Goal: Transaction & Acquisition: Purchase product/service

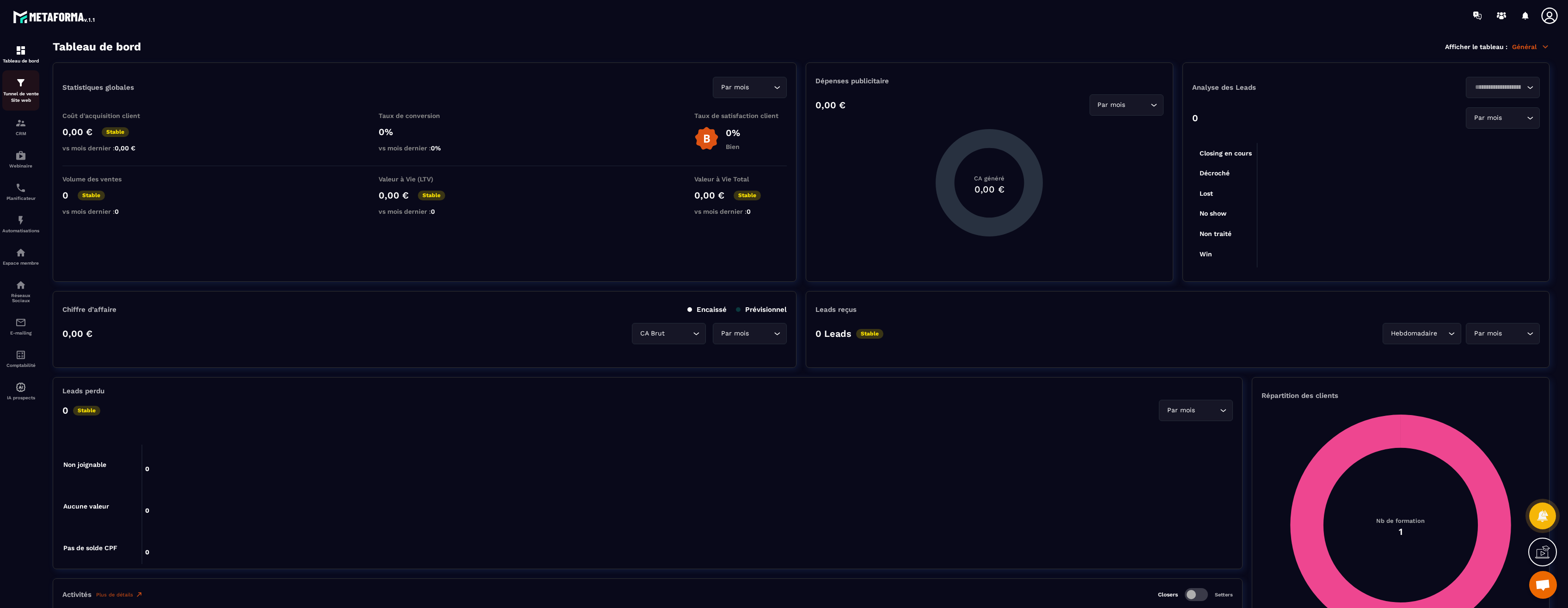
click at [27, 97] on p "Tunnel de vente Site web" at bounding box center [20, 98] width 37 height 13
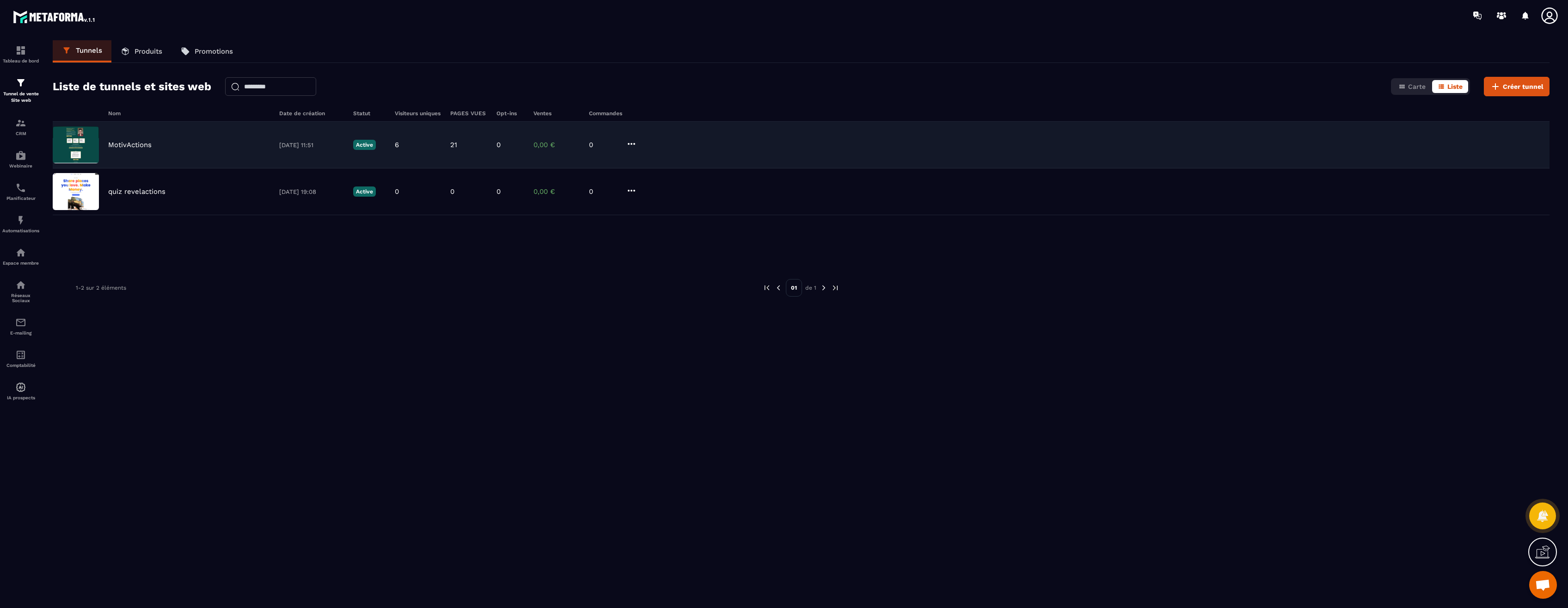
click at [124, 142] on p "MotivActions" at bounding box center [130, 144] width 44 height 9
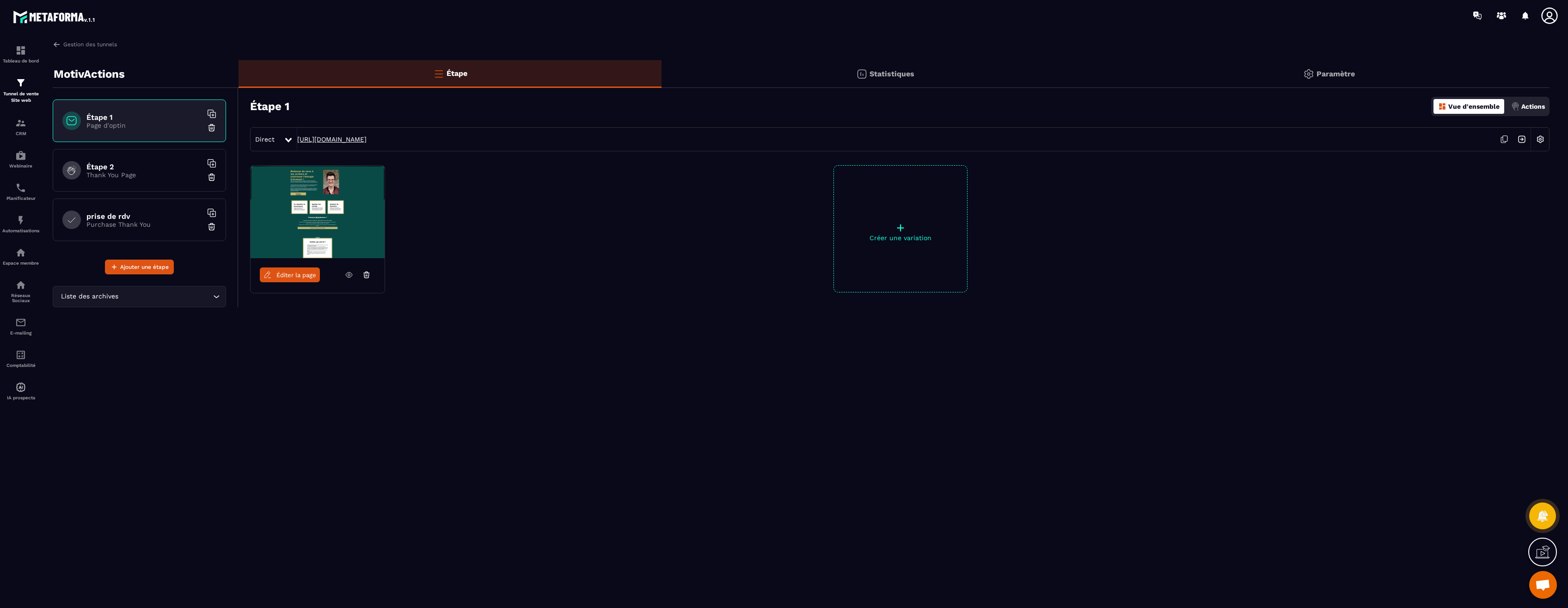
click at [363, 141] on link "https://metaforma.io/motivactions" at bounding box center [332, 139] width 69 height 8
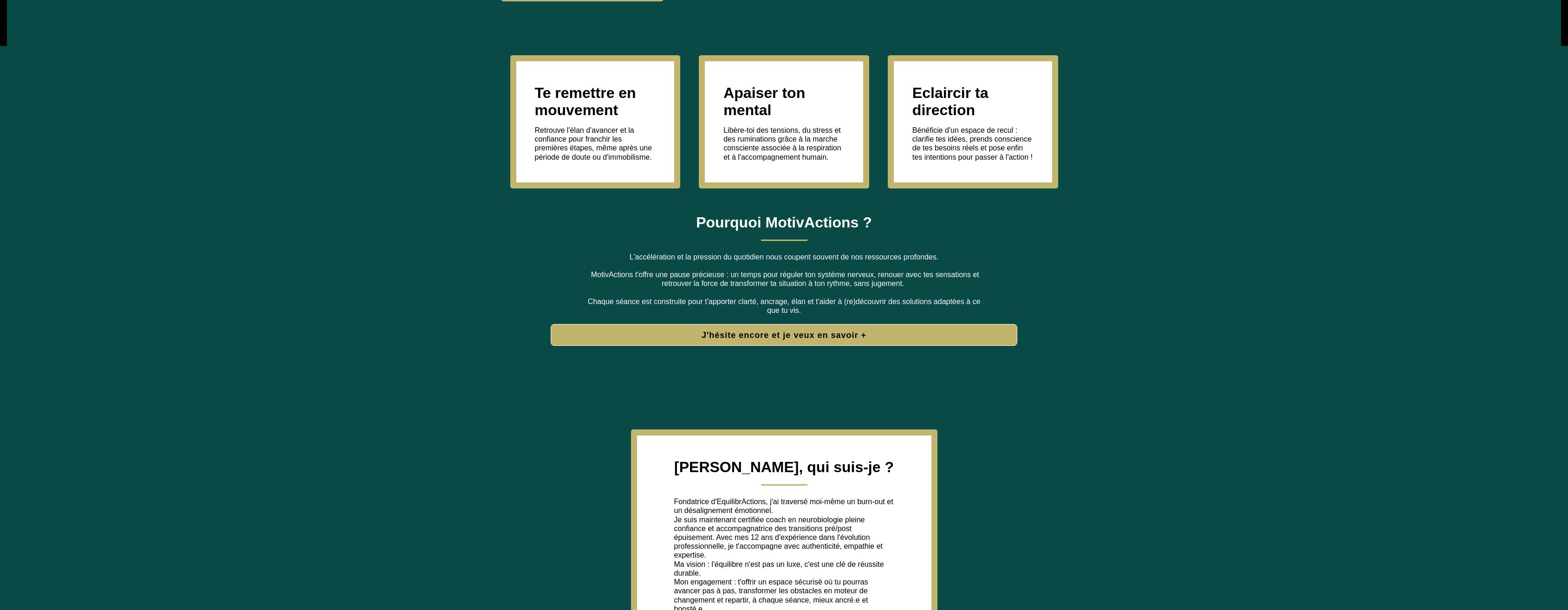
scroll to position [485, 0]
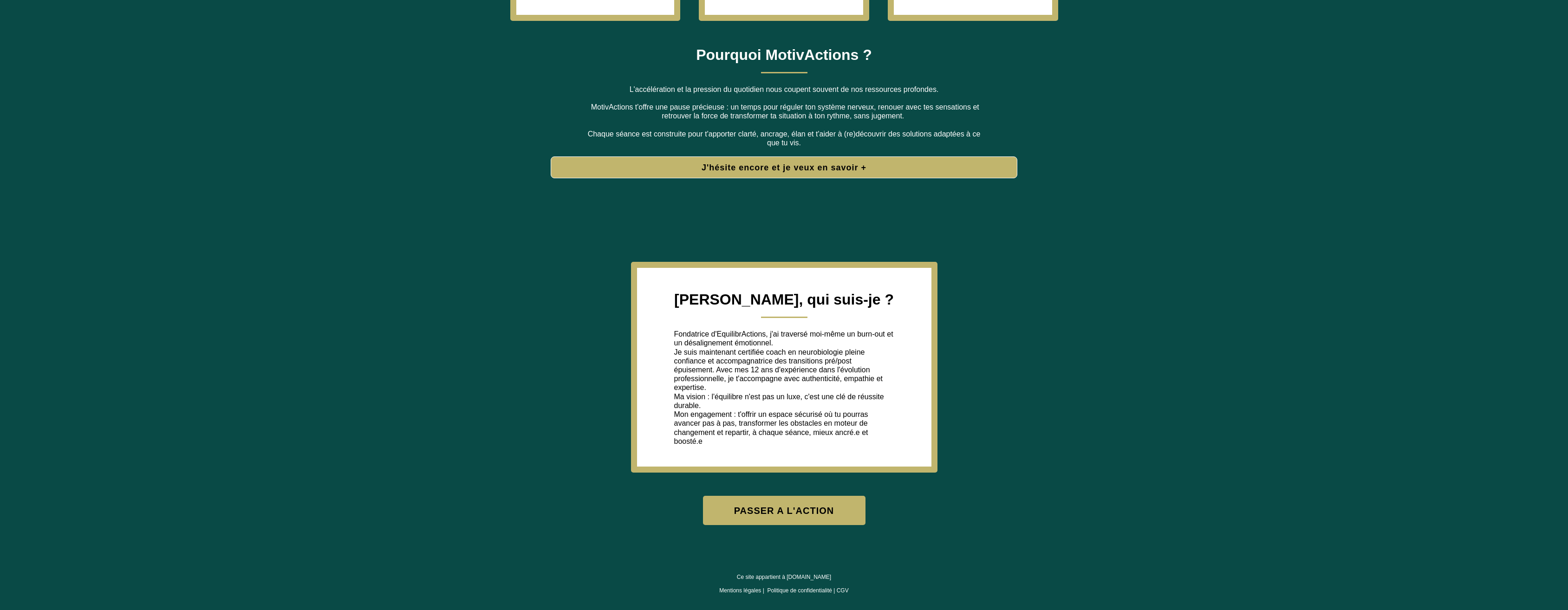
click at [796, 511] on button "PASSER A L'ACTION" at bounding box center [784, 510] width 163 height 30
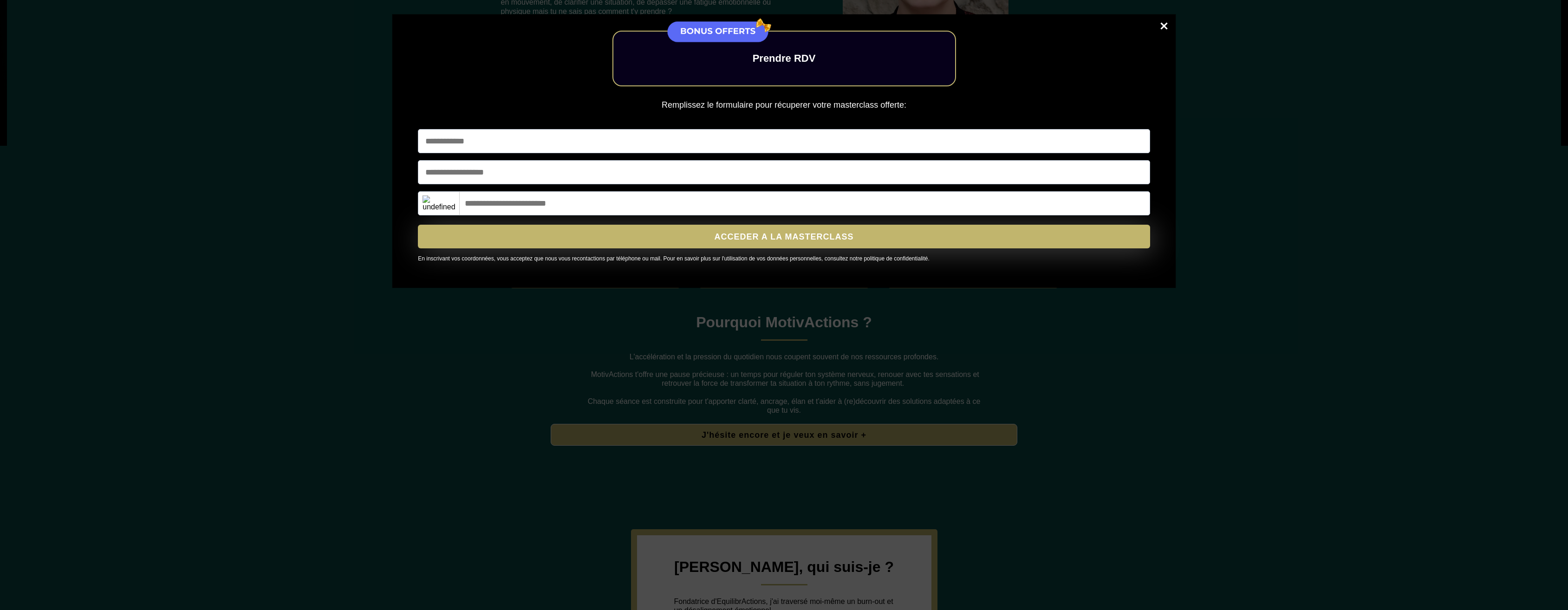
scroll to position [207, 0]
click at [1166, 26] on link "Close" at bounding box center [1164, 27] width 19 height 20
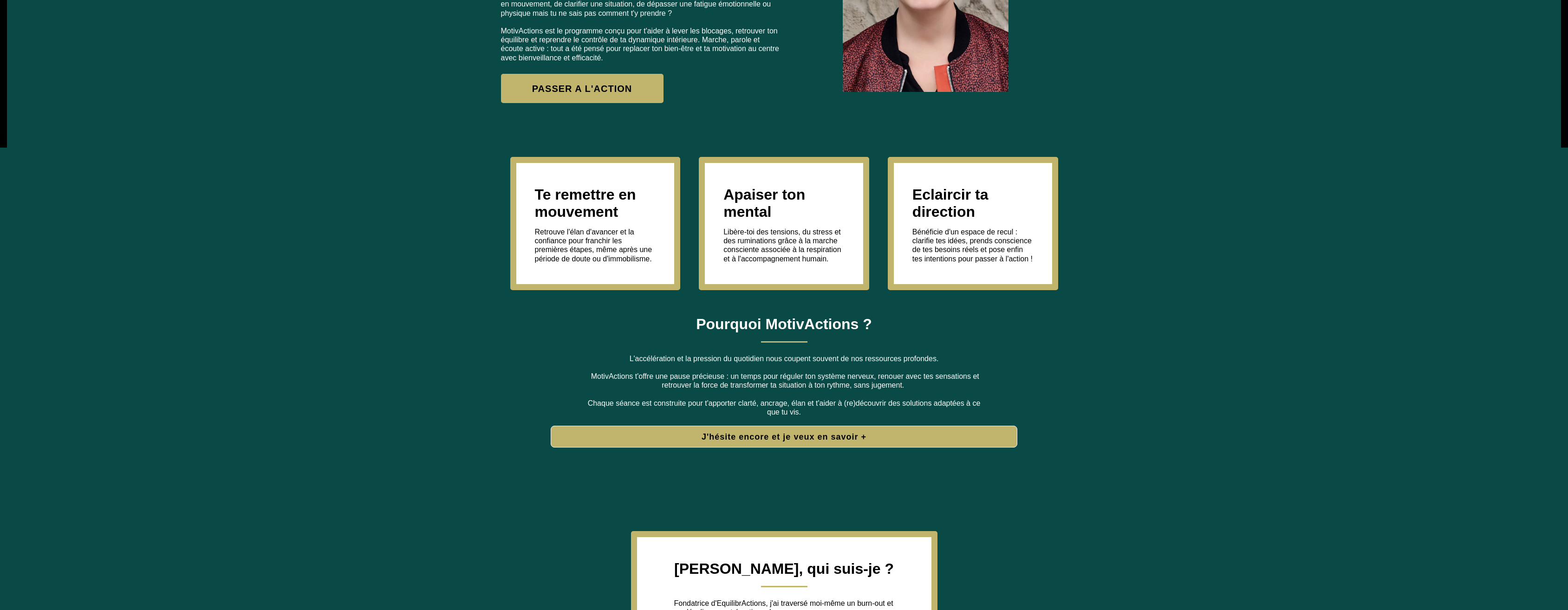
scroll to position [485, 0]
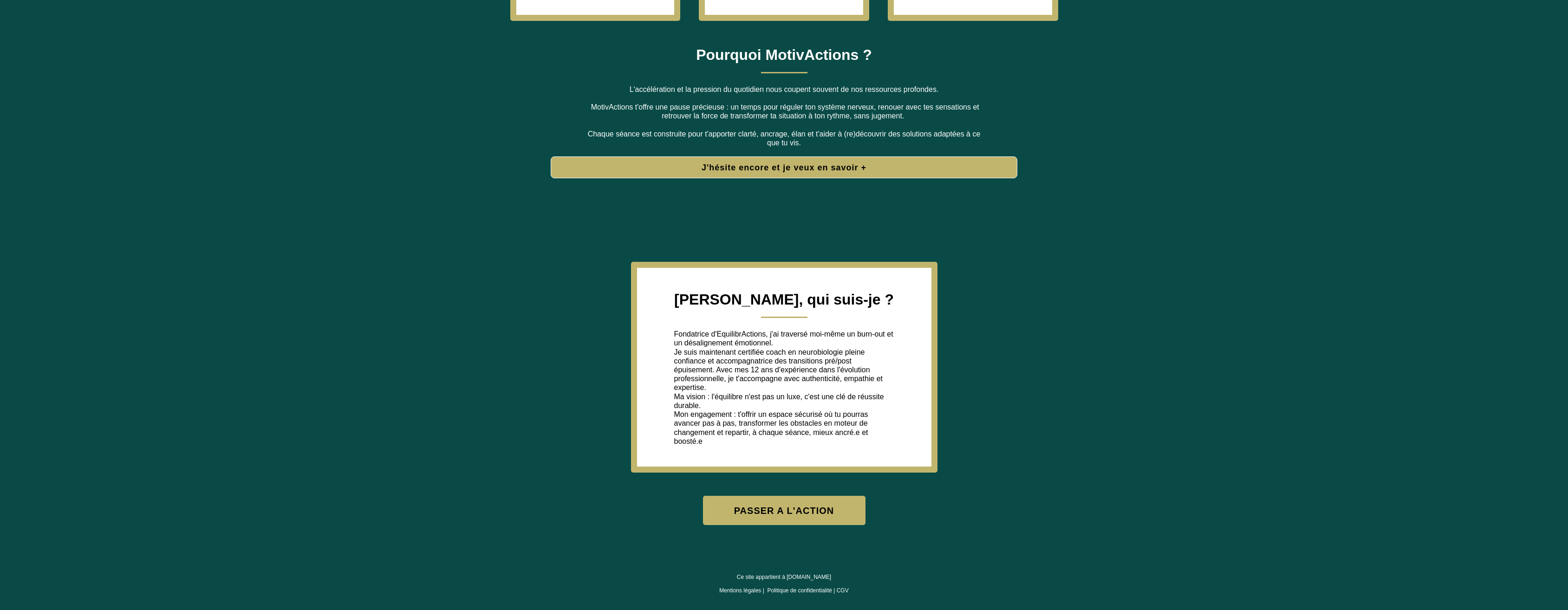
click at [825, 507] on button "PASSER A L'ACTION" at bounding box center [784, 510] width 163 height 30
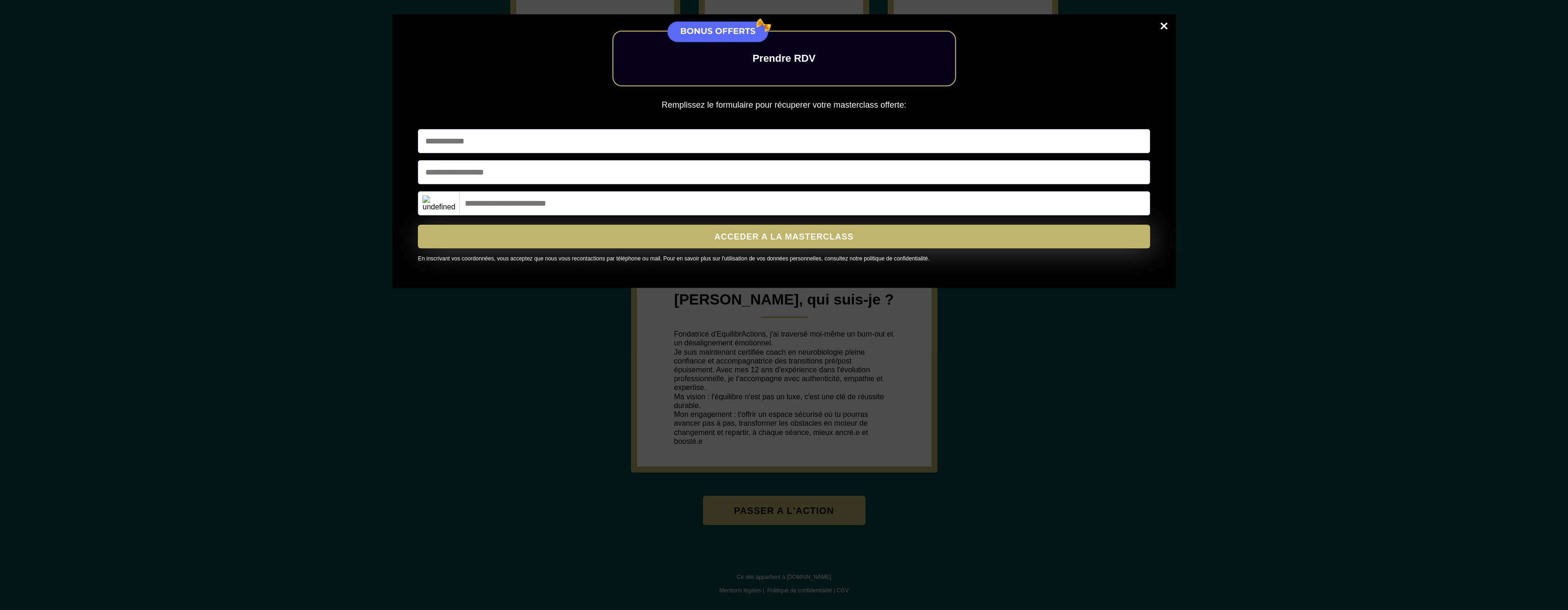
click at [1163, 22] on link "Close" at bounding box center [1164, 27] width 19 height 20
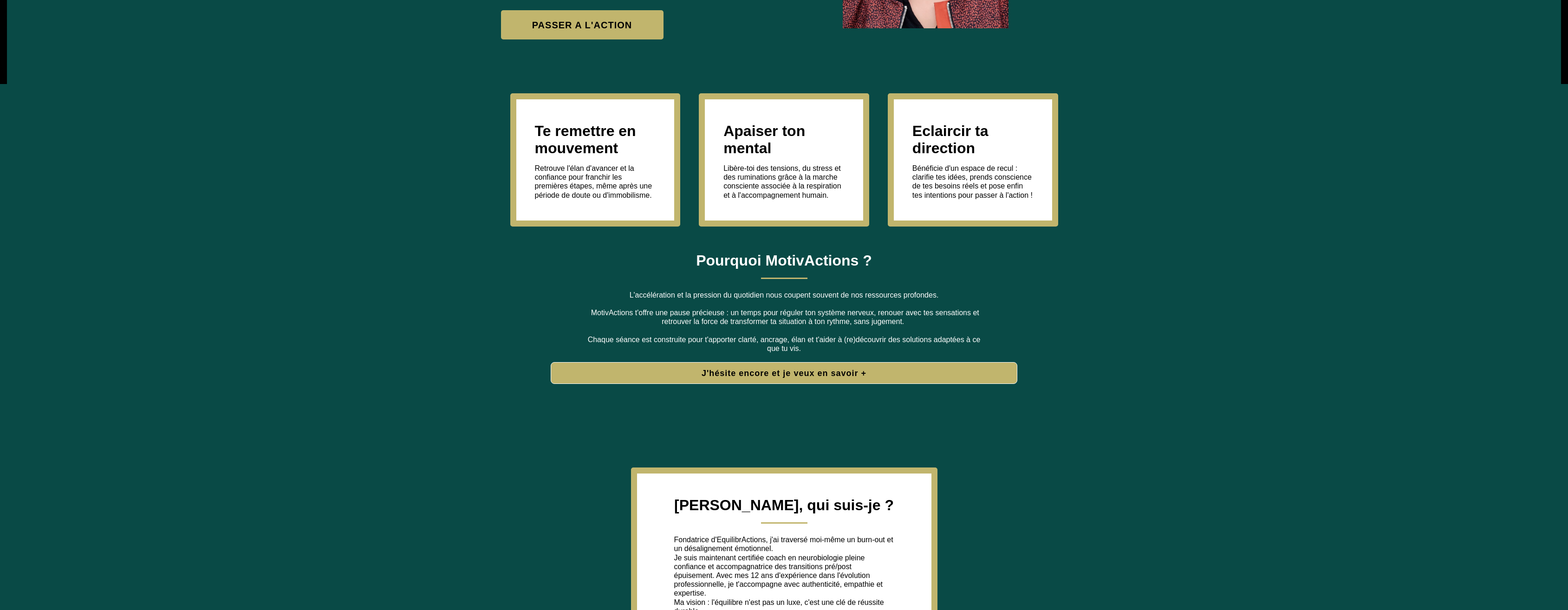
scroll to position [279, 0]
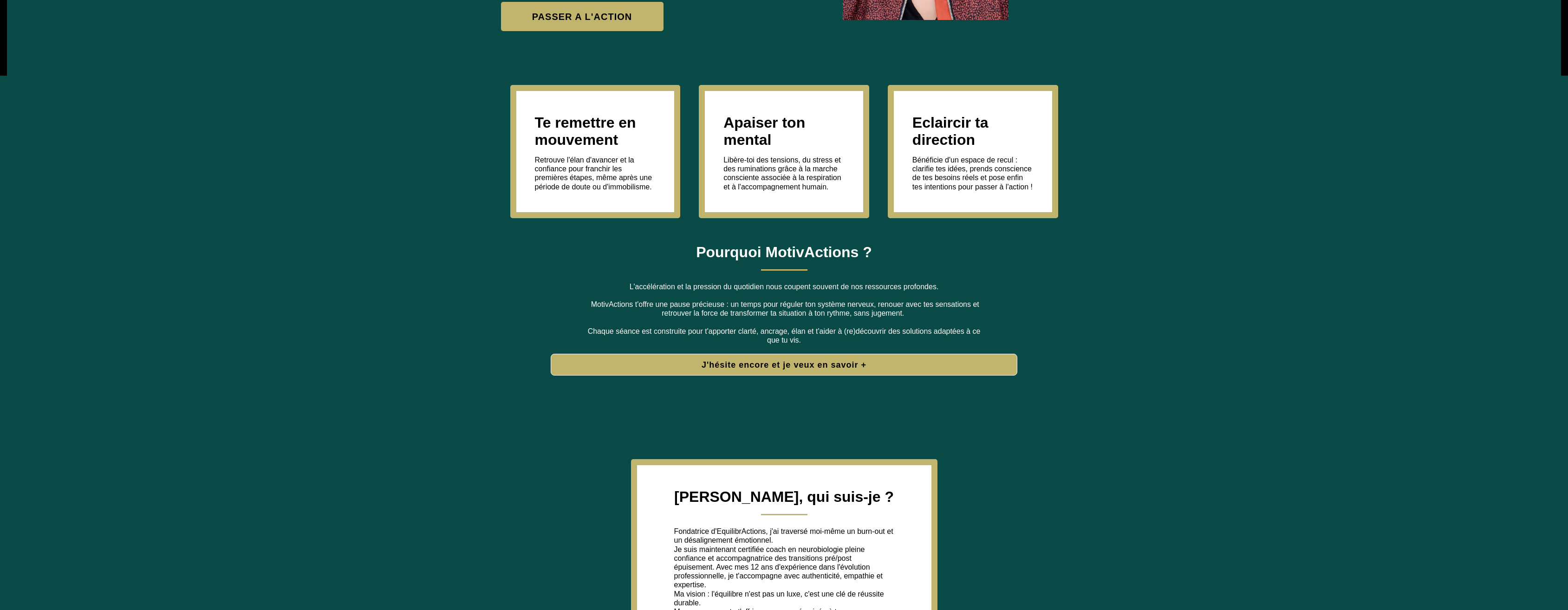
click at [747, 373] on button "J'hésite encore et je veux en savoir +" at bounding box center [784, 364] width 466 height 22
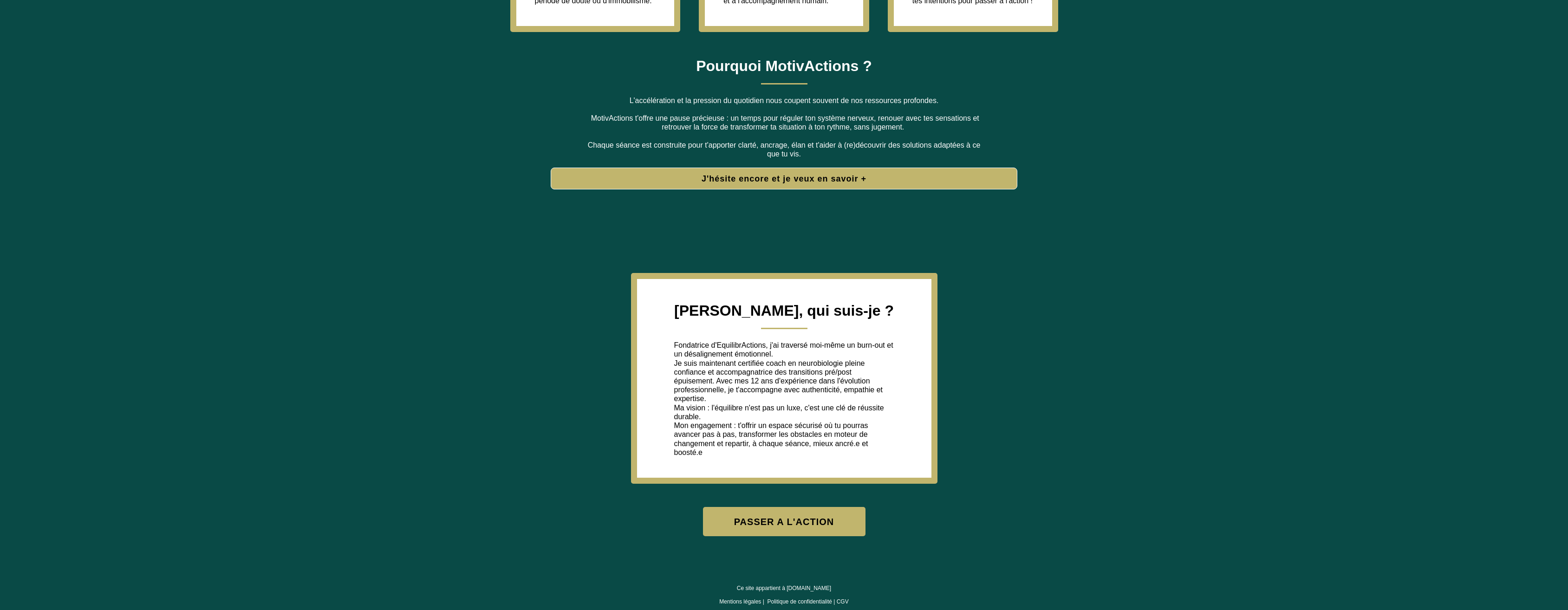
scroll to position [485, 0]
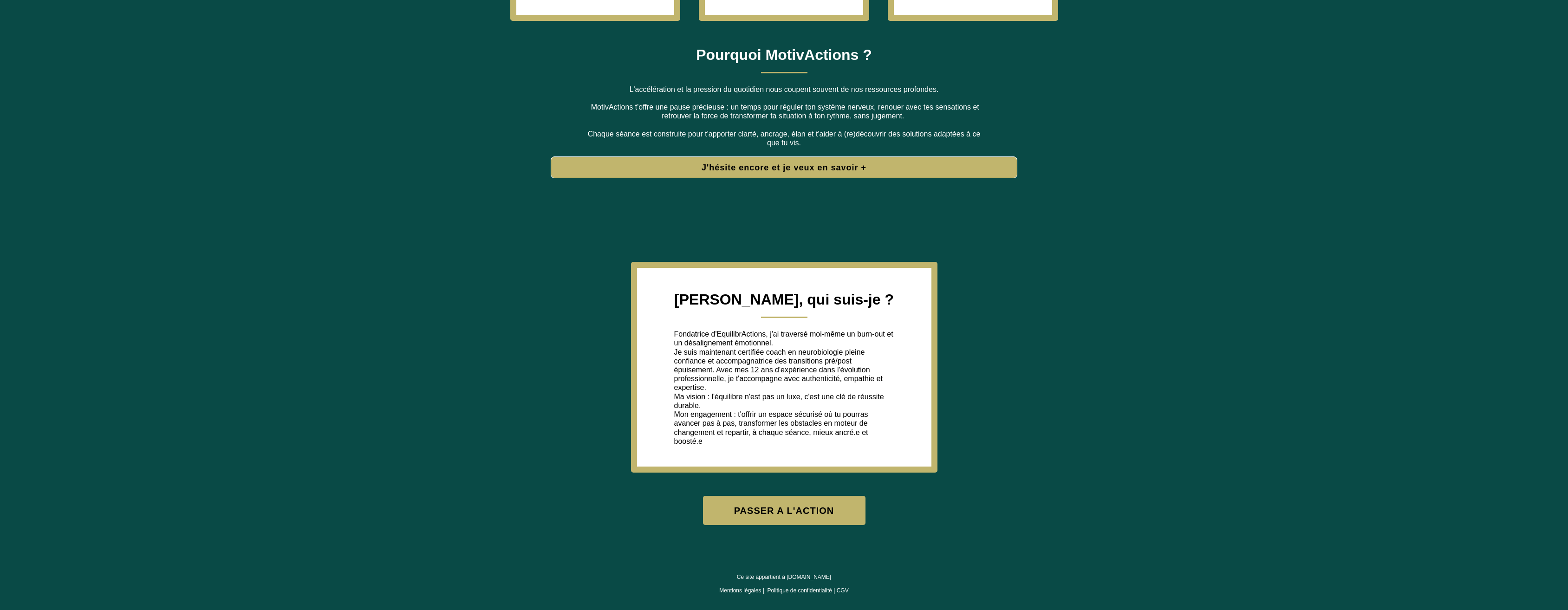
click at [797, 508] on button "PASSER A L'ACTION" at bounding box center [784, 510] width 163 height 30
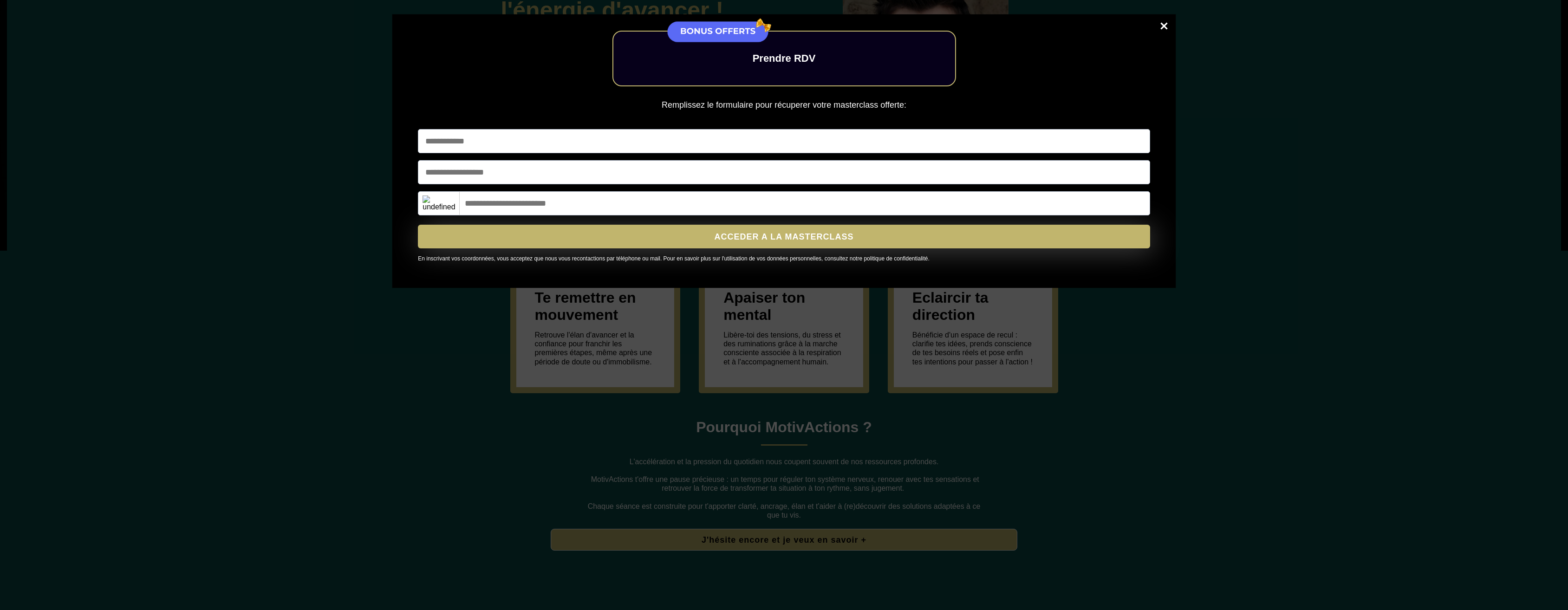
scroll to position [0, 0]
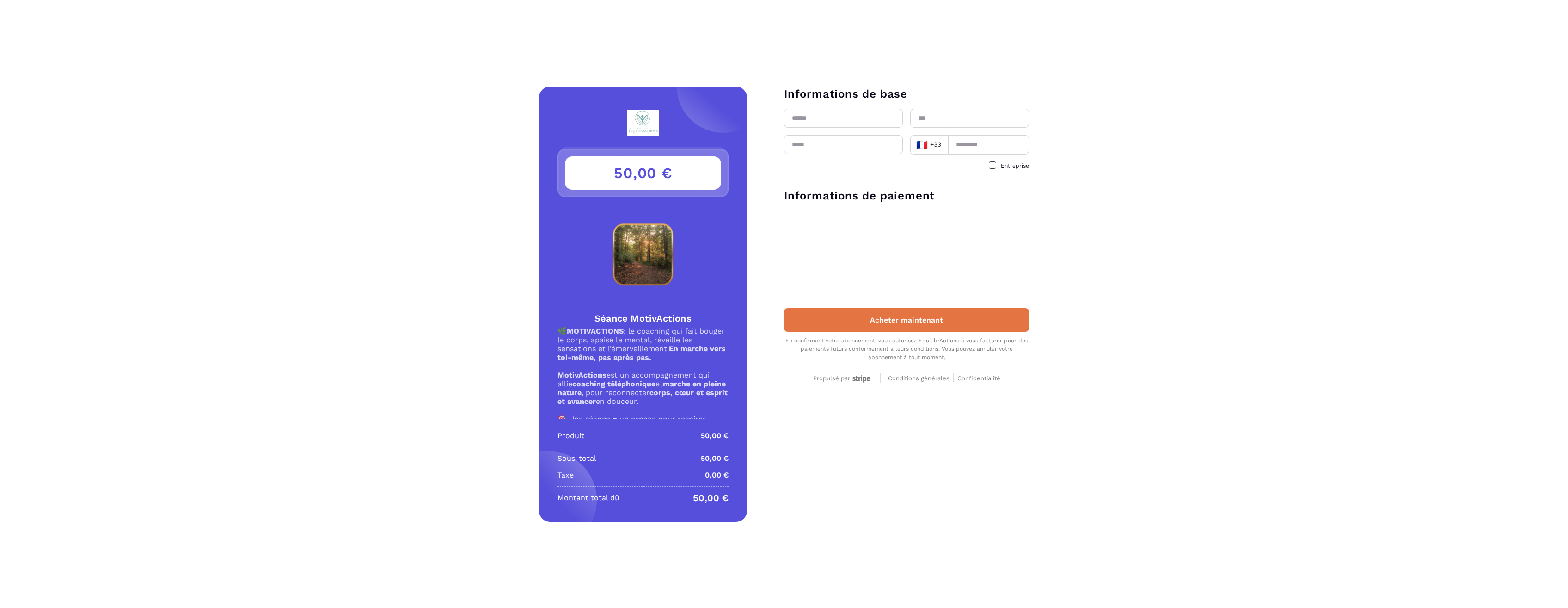
click at [903, 319] on button "Acheter maintenant" at bounding box center [906, 320] width 245 height 24
